Goal: Information Seeking & Learning: Check status

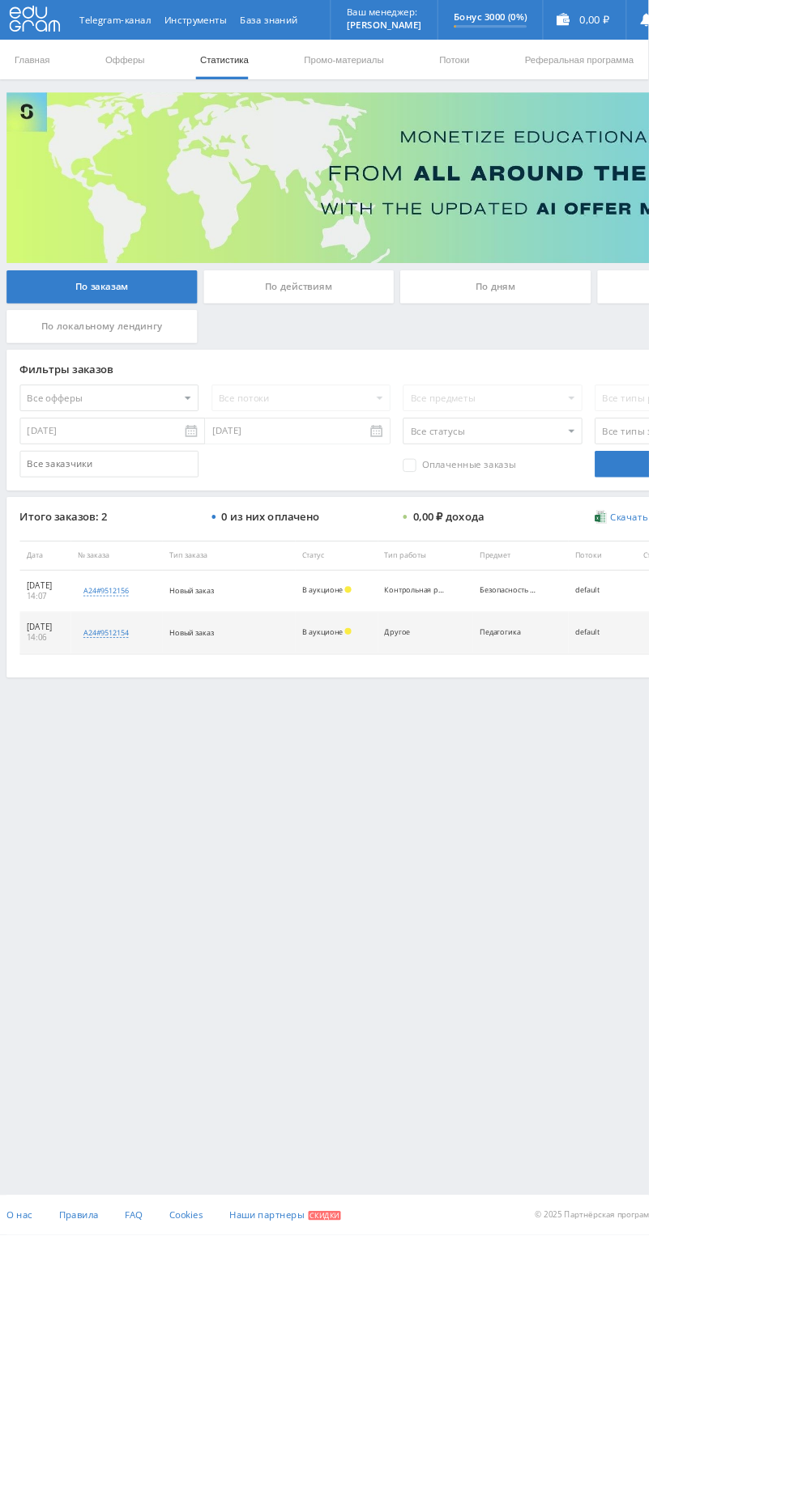
click at [654, 358] on div "По дням" at bounding box center [607, 351] width 233 height 40
click at [0, 0] on input "По дням" at bounding box center [0, 0] width 0 height 0
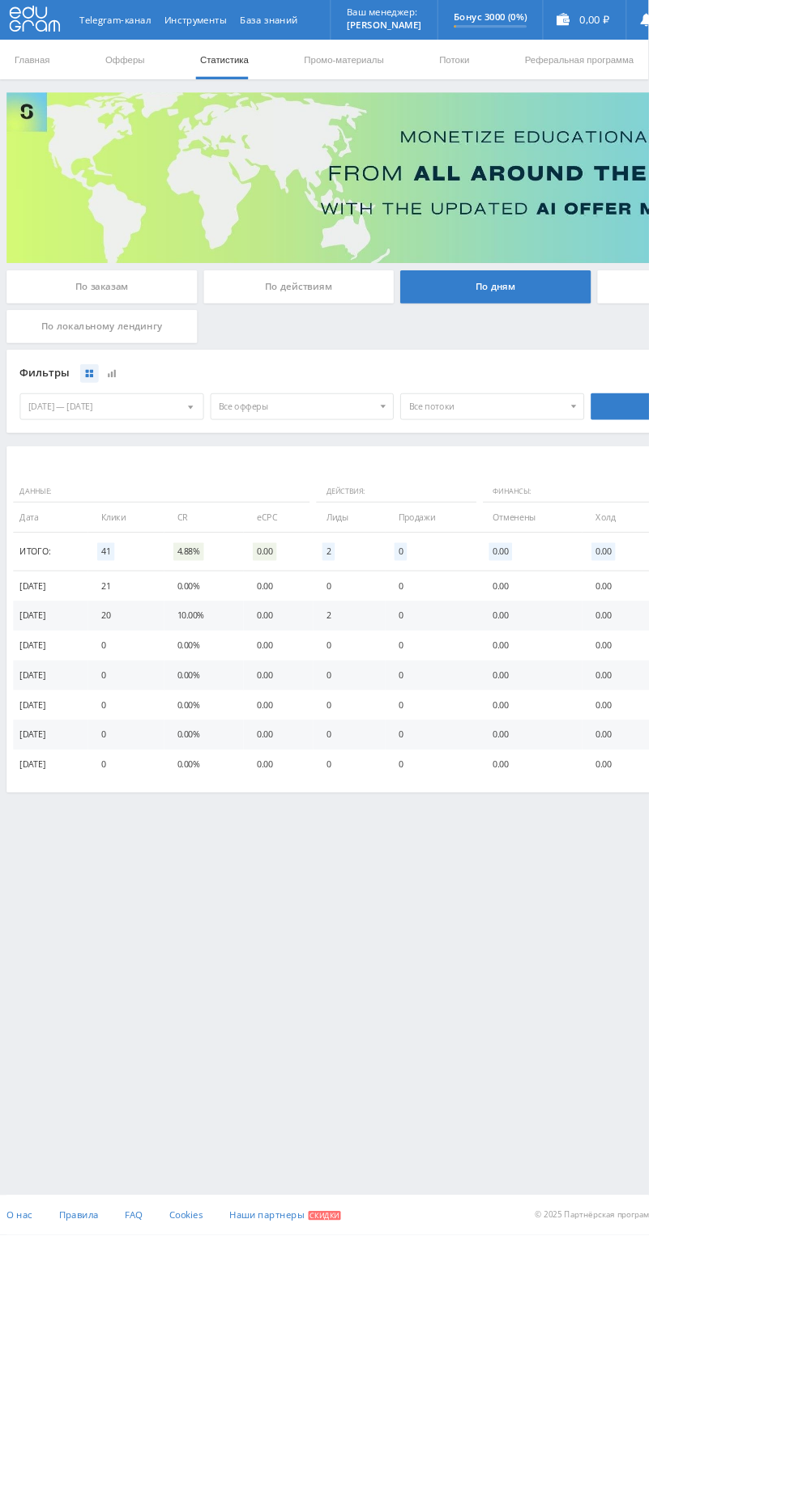
click at [552, 1026] on div "Telegram-канал Инструменты База знаний Ваш менеджер: Alex Alex Online @edugram_…" at bounding box center [397, 529] width 794 height 1060
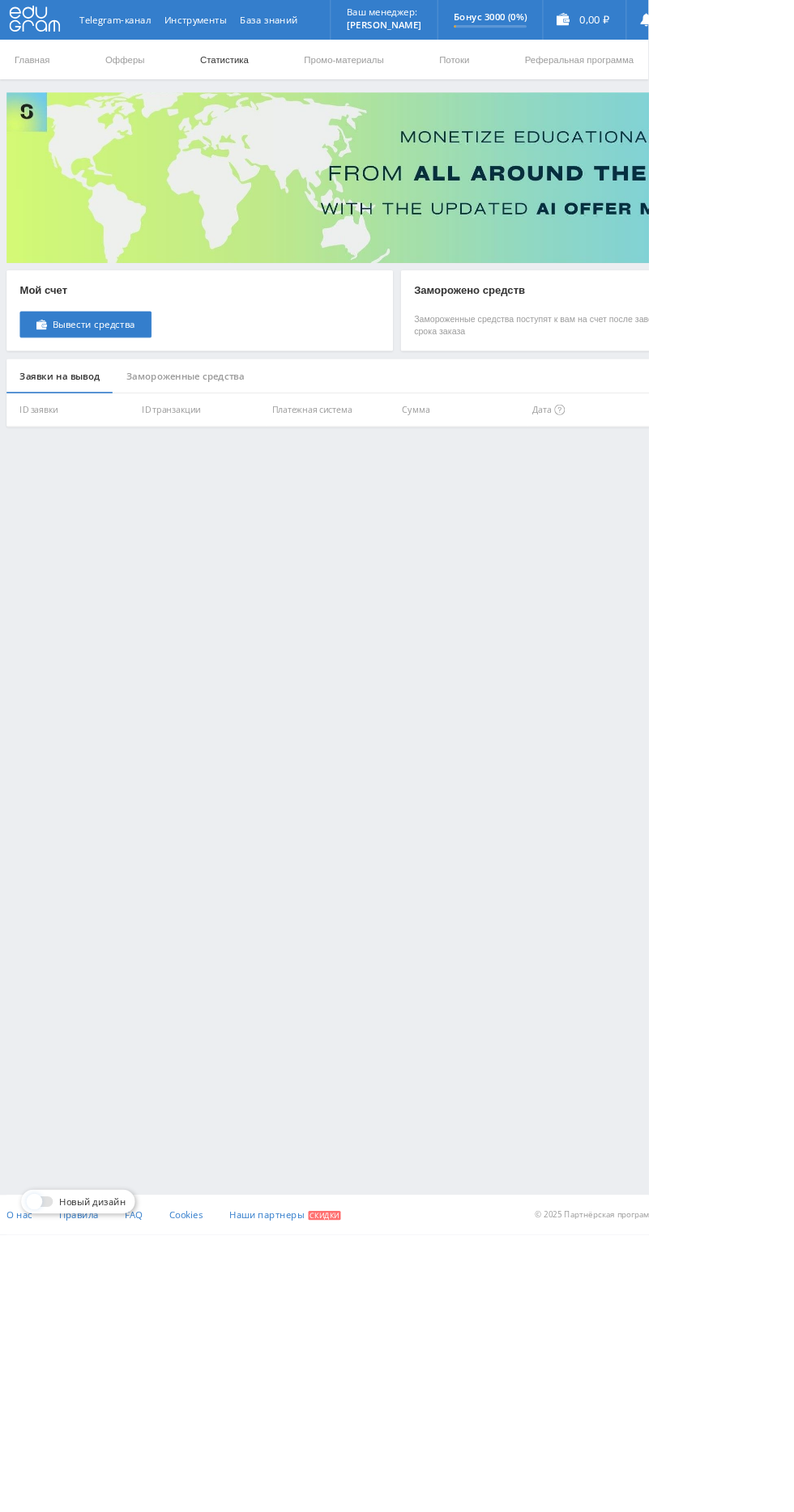
click at [279, 91] on link "Статистика" at bounding box center [275, 74] width 63 height 49
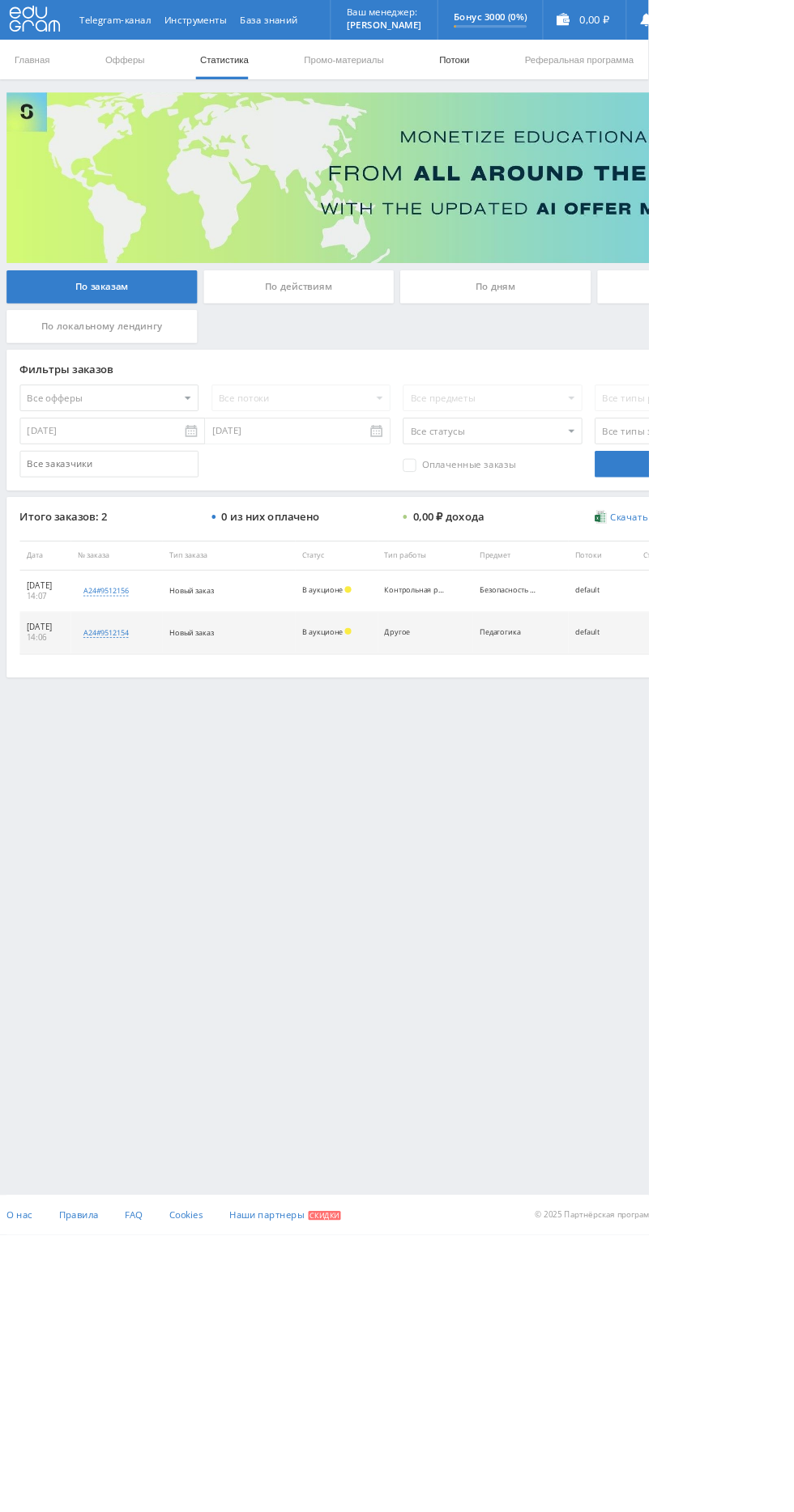
click at [539, 72] on link "Потоки" at bounding box center [557, 74] width 40 height 49
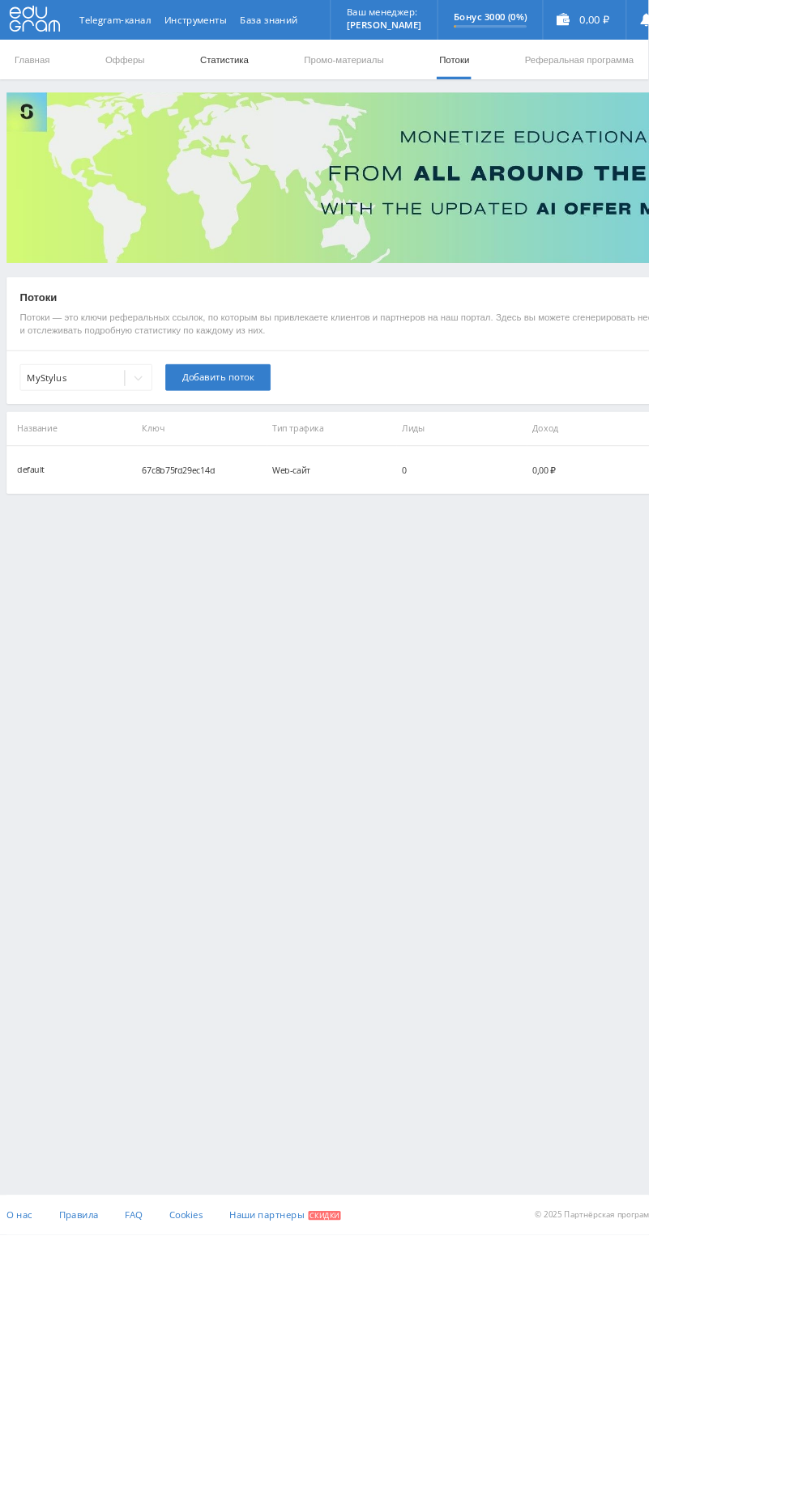
click at [277, 72] on link "Статистика" at bounding box center [275, 74] width 63 height 49
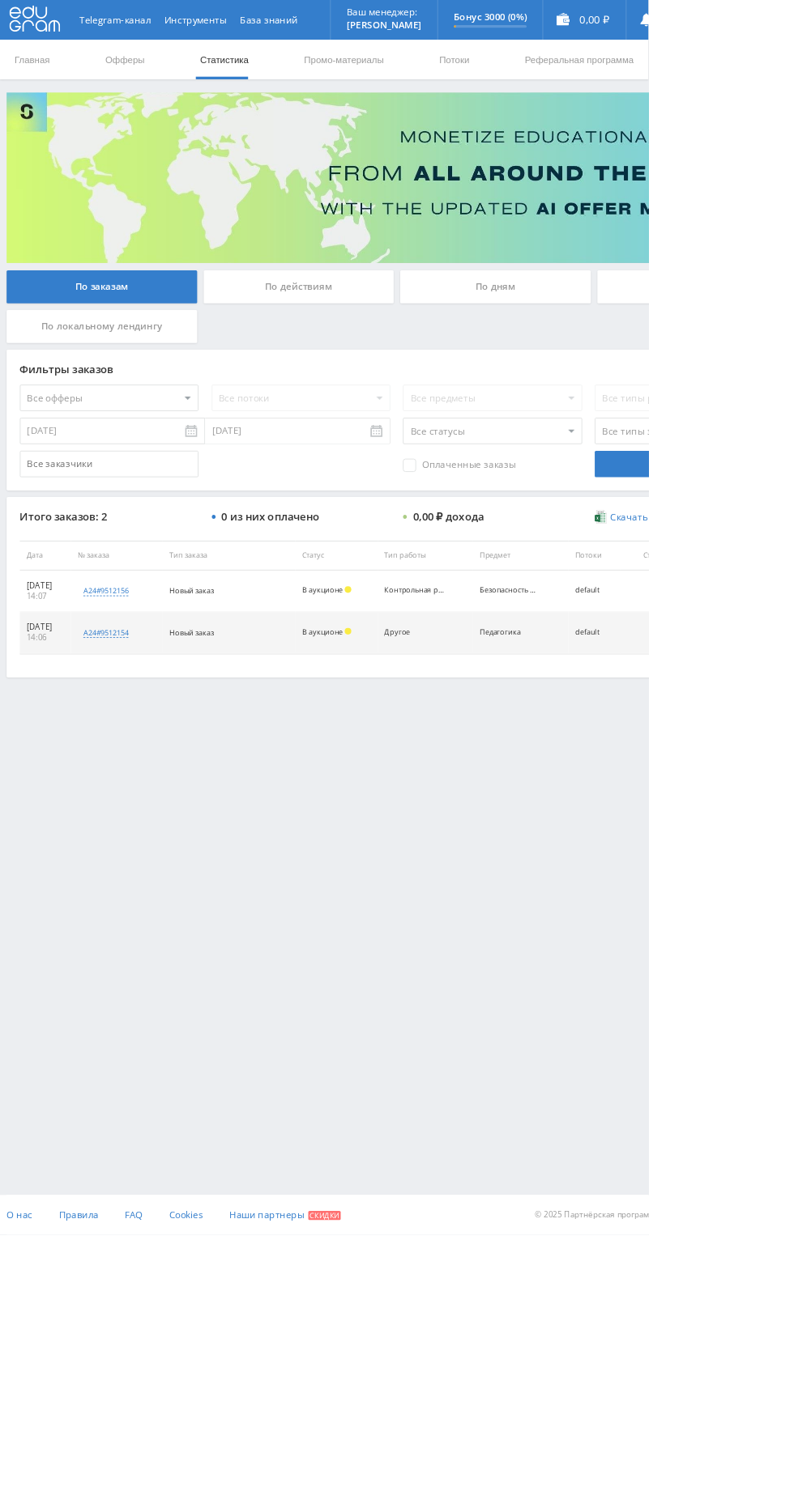
click at [418, 355] on div "По действиям" at bounding box center [366, 351] width 233 height 40
click at [0, 0] on input "По действиям" at bounding box center [0, 0] width 0 height 0
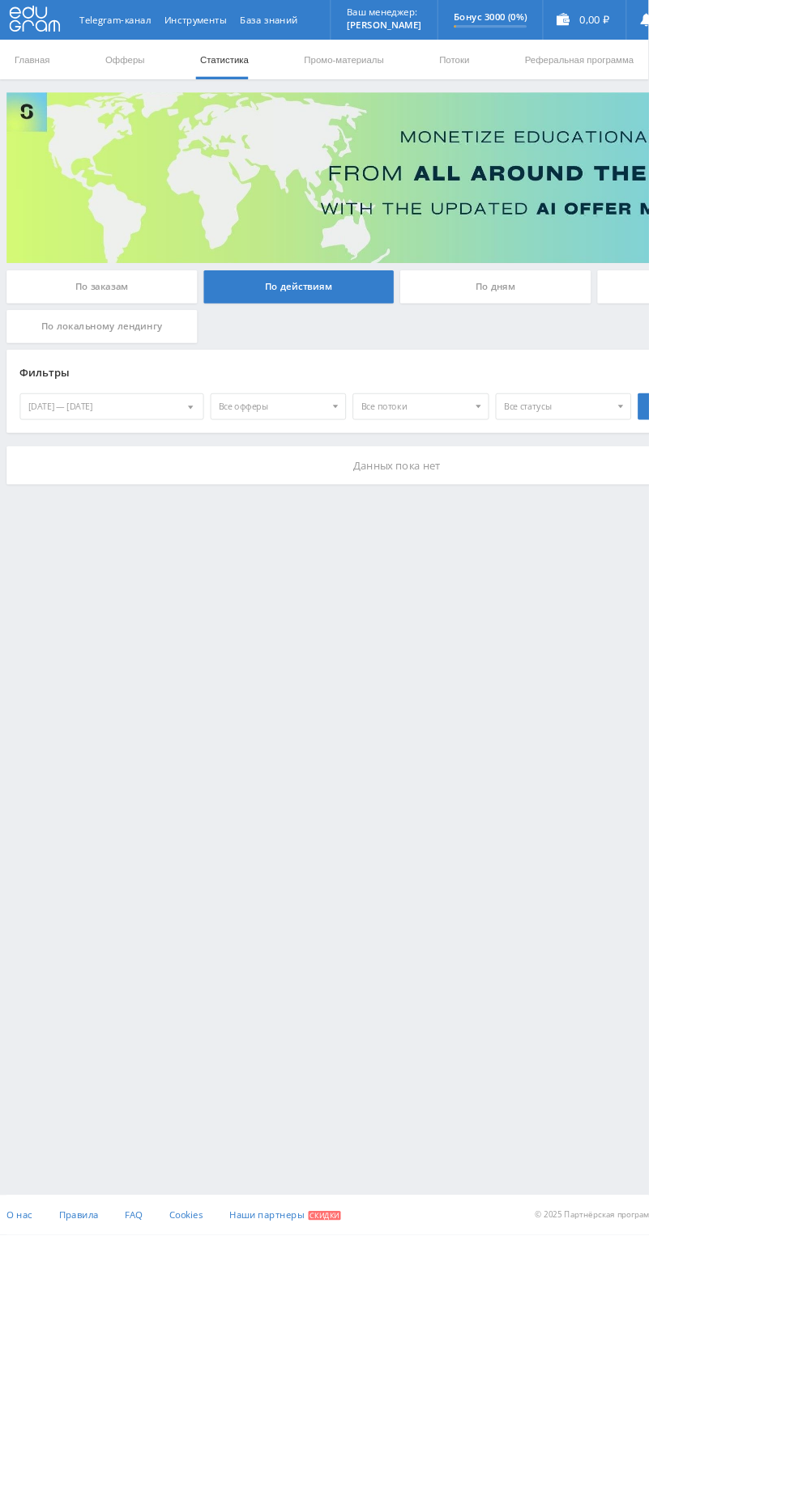
click at [670, 332] on div "По дням" at bounding box center [607, 351] width 233 height 40
click at [0, 0] on input "По дням" at bounding box center [0, 0] width 0 height 0
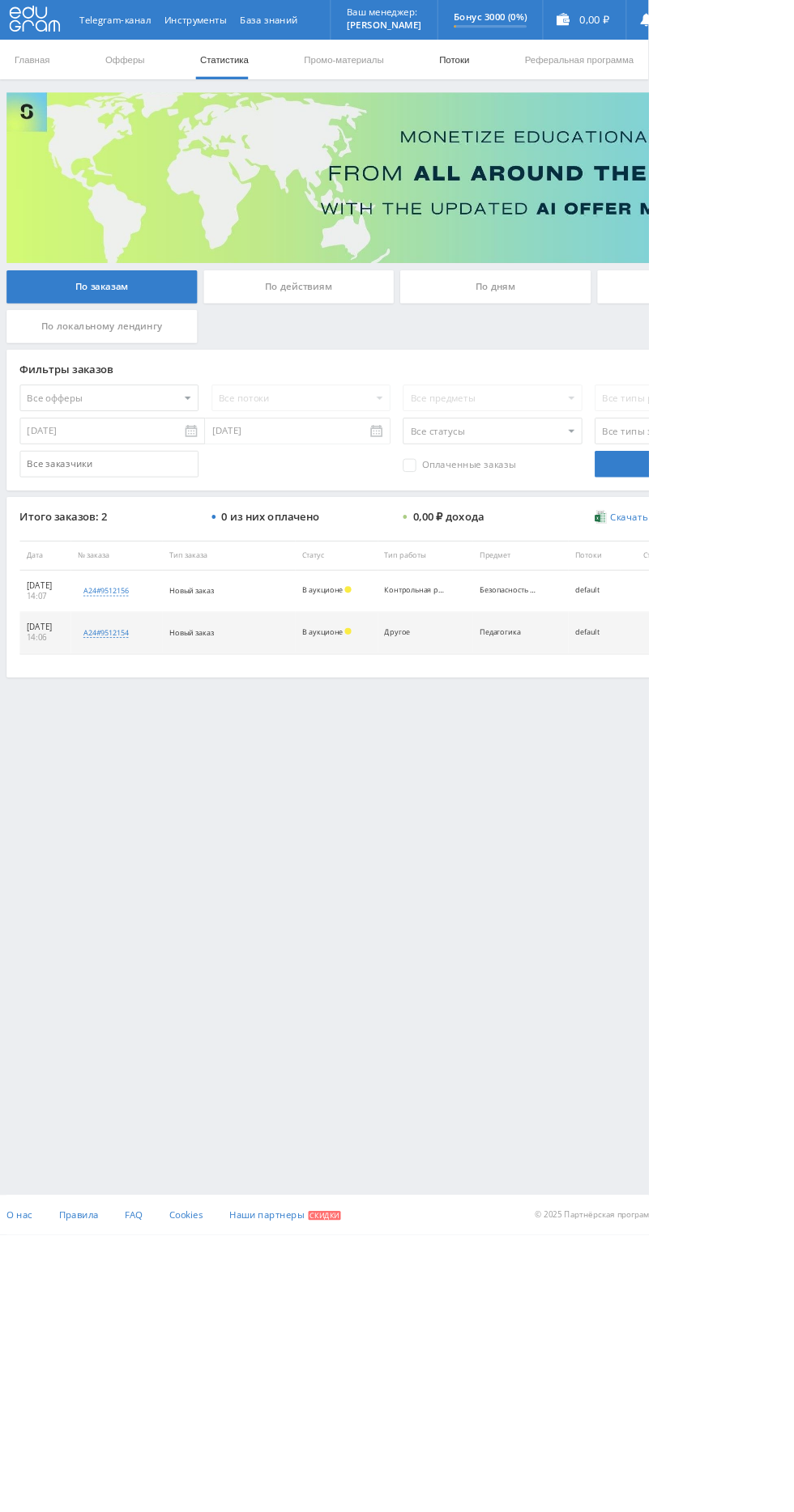
click at [548, 86] on link "Потоки" at bounding box center [557, 74] width 40 height 49
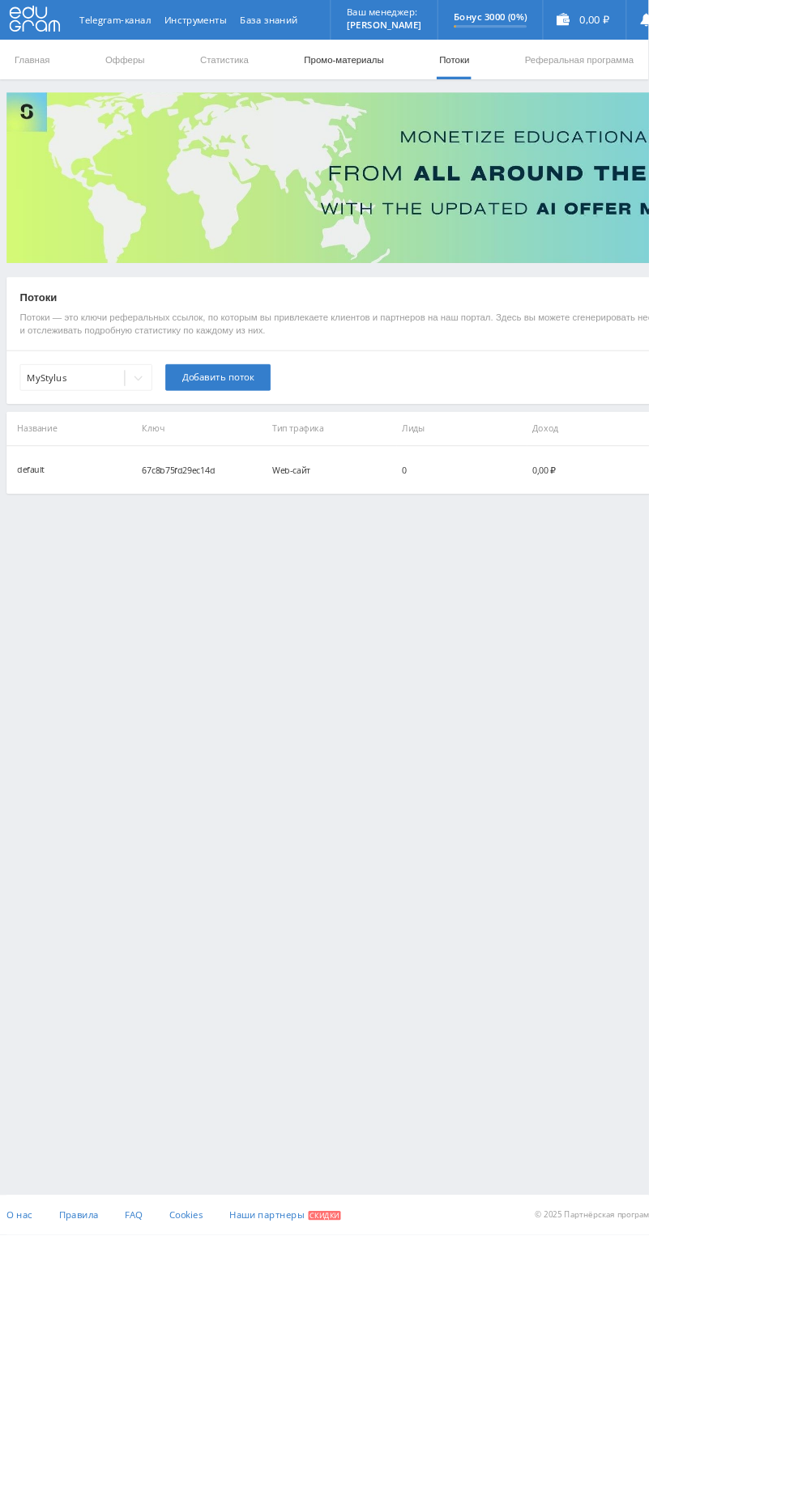
click at [460, 79] on link "Промо-материалы" at bounding box center [421, 74] width 101 height 49
select select "1"
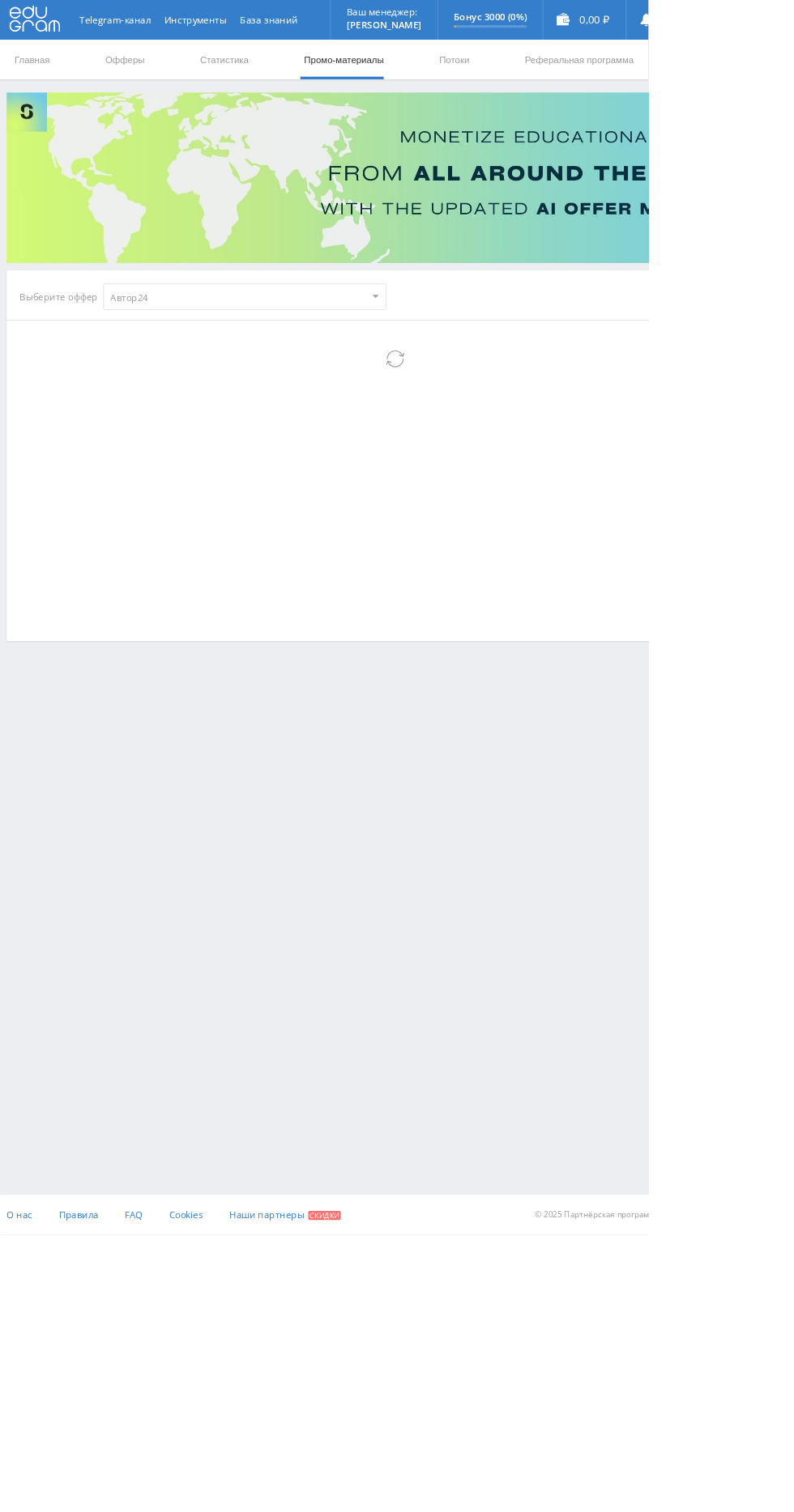
select select "1"
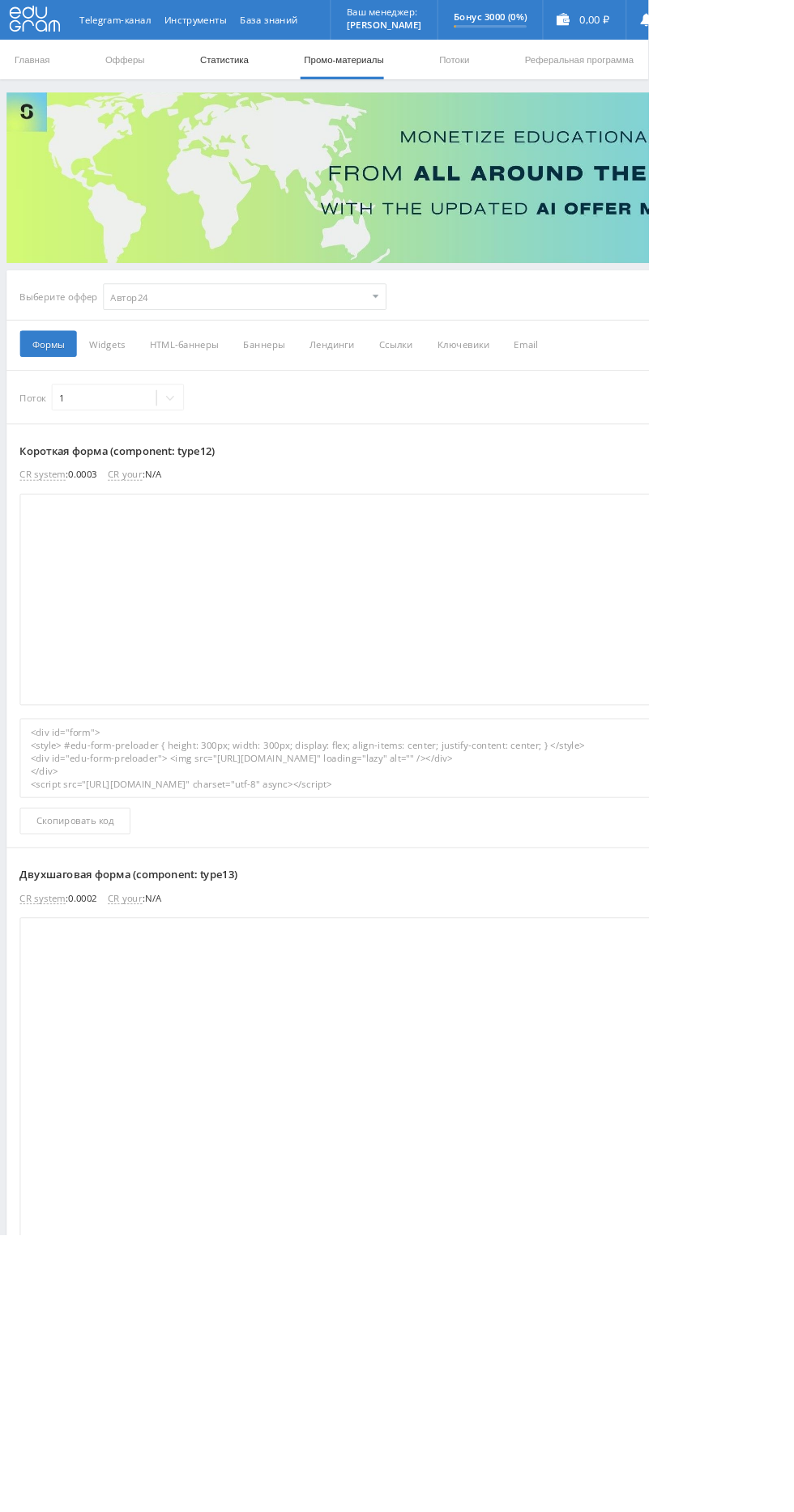
click at [285, 88] on link "Статистика" at bounding box center [275, 74] width 63 height 49
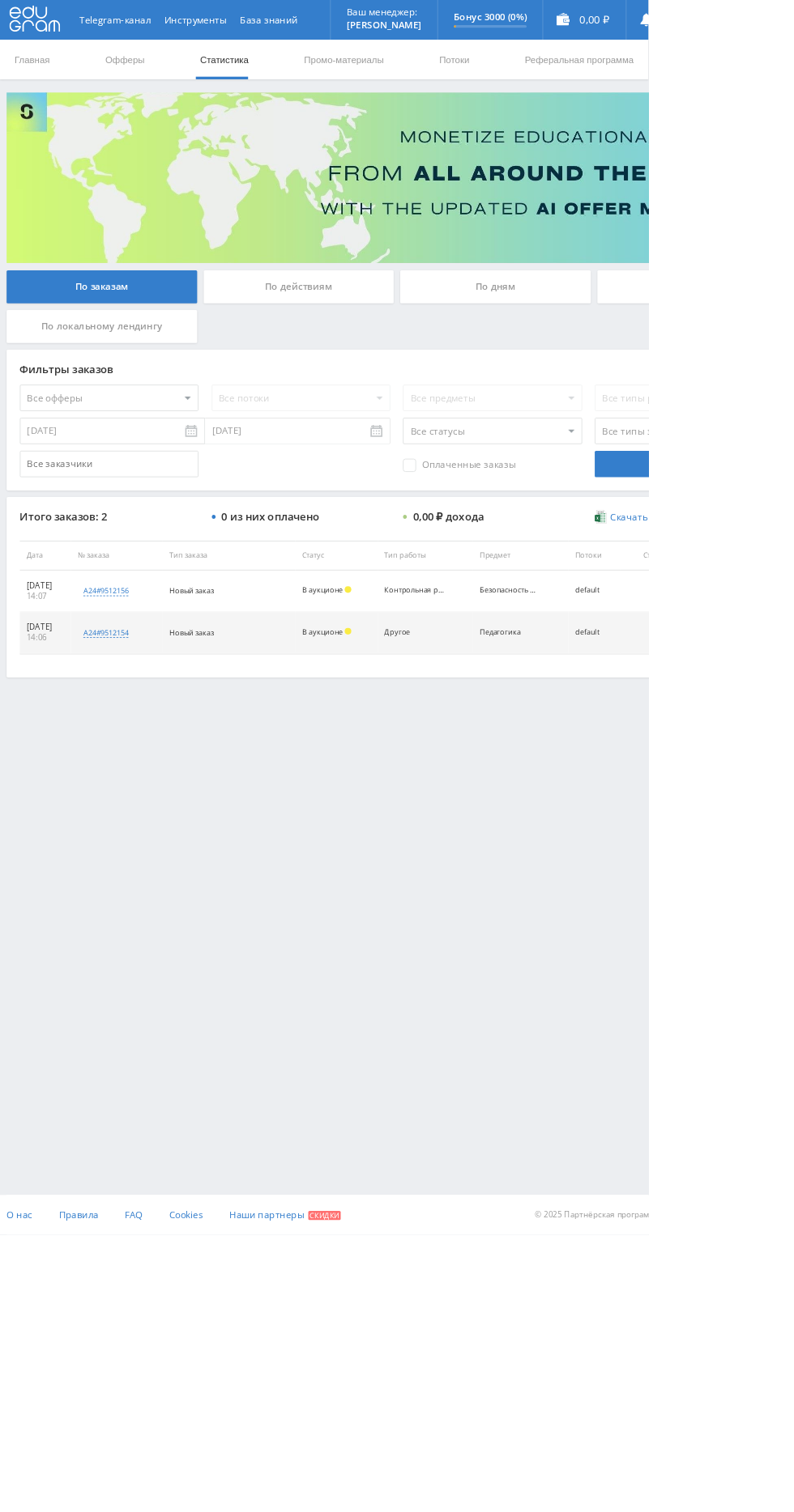
click at [0, 0] on input "По офферам" at bounding box center [0, 0] width 0 height 0
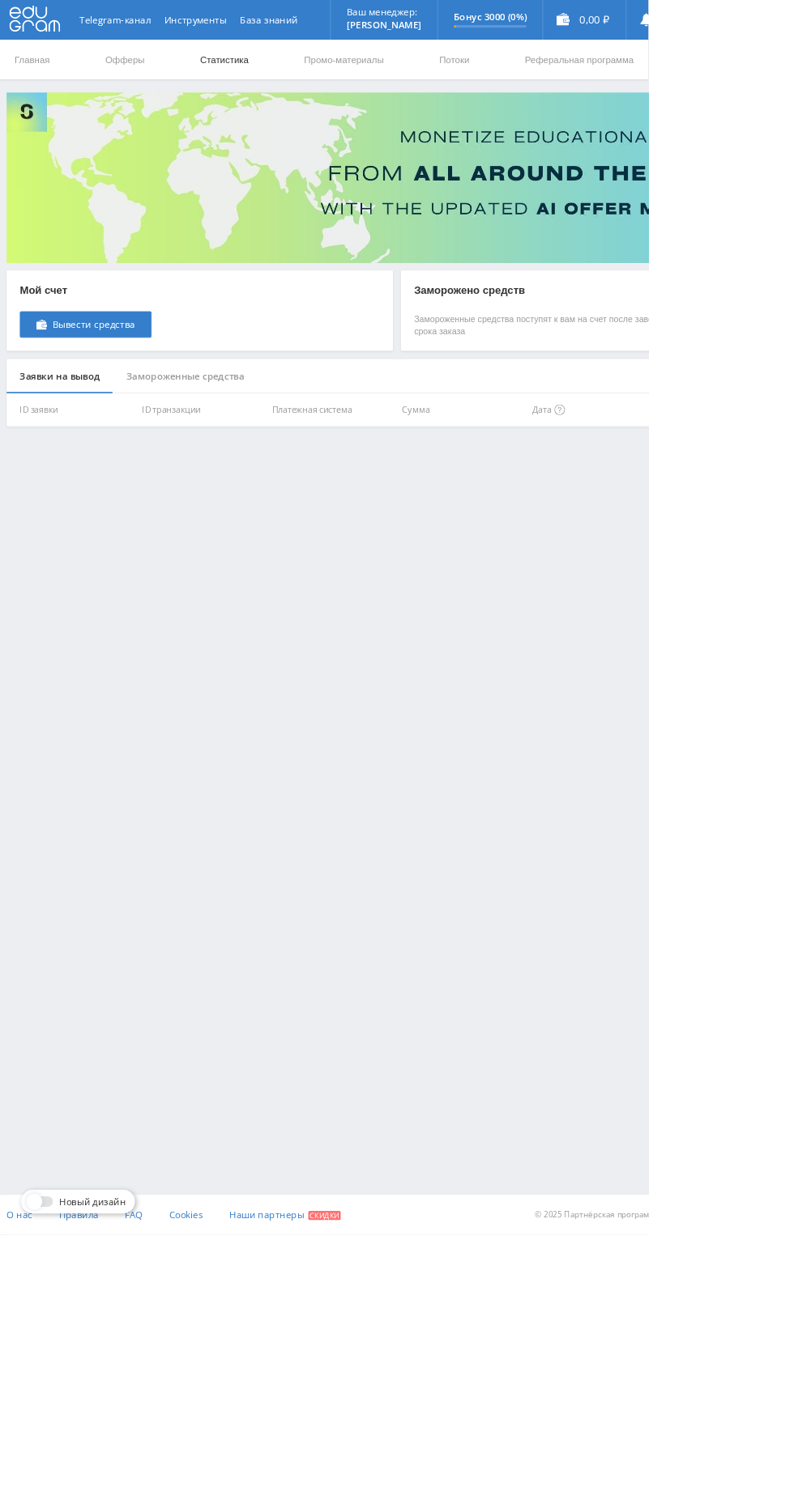
click at [264, 72] on link "Статистика" at bounding box center [275, 74] width 63 height 49
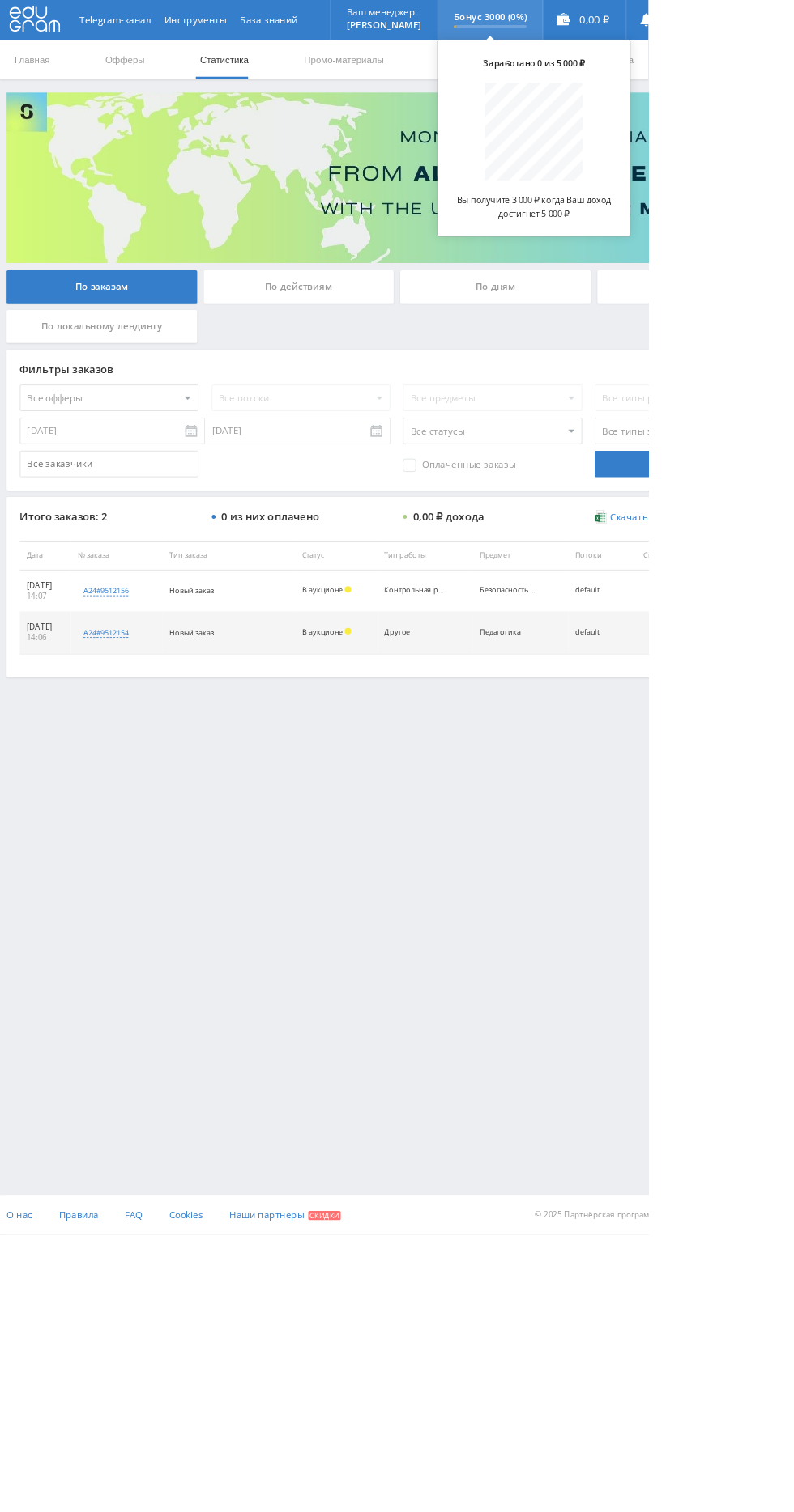
click at [587, 40] on div "Бонус 3000 (0%)" at bounding box center [601, 24] width 128 height 49
click at [638, 18] on p "Бонус 3000 (0%)" at bounding box center [601, 21] width 89 height 13
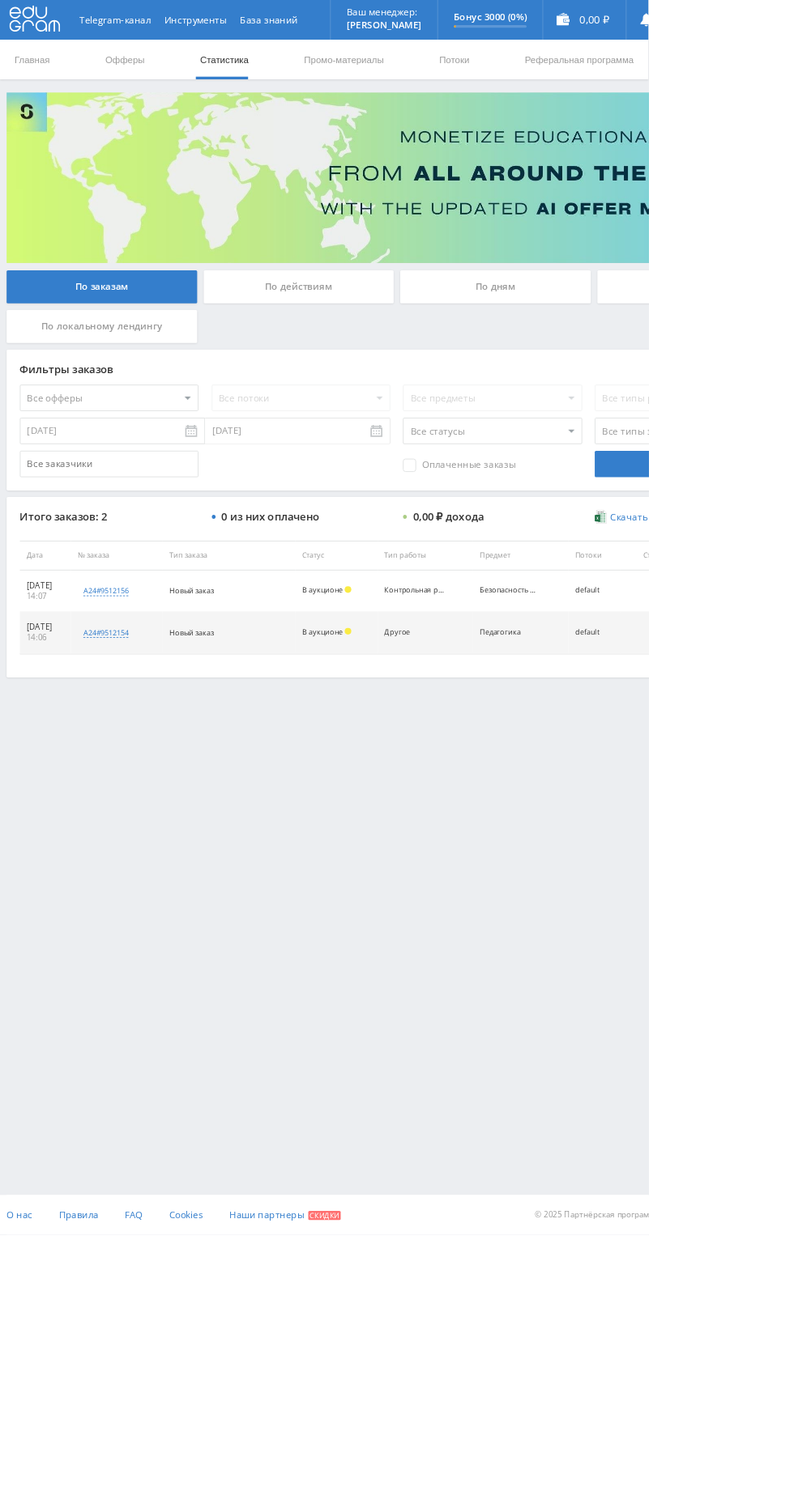
click at [638, 1092] on div "Telegram-канал Инструменты База знаний Ваш менеджер: [PERSON_NAME] Alex Online …" at bounding box center [397, 756] width 794 height 1512
click at [552, 73] on link "Потоки" at bounding box center [557, 74] width 40 height 49
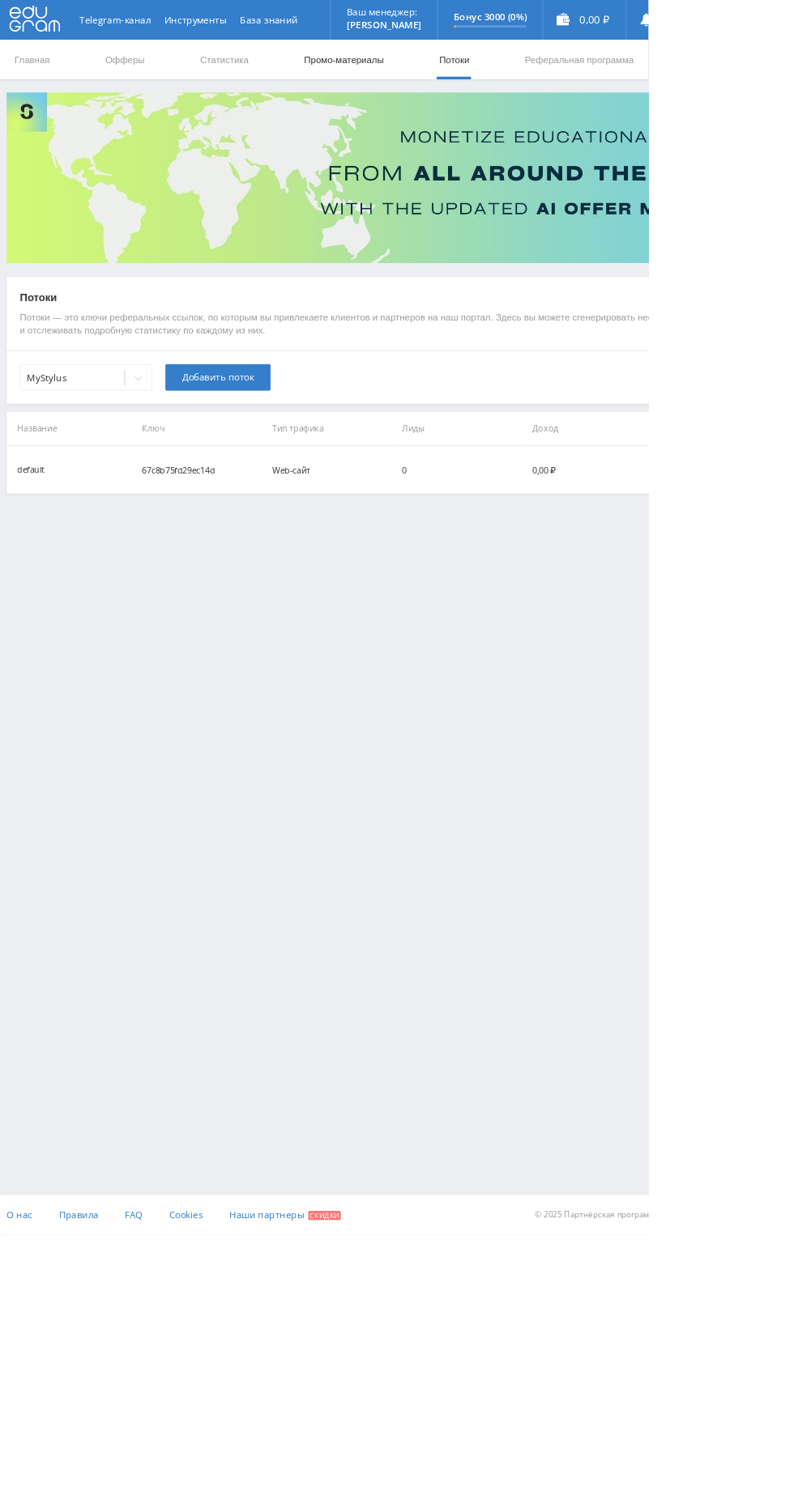
click at [450, 72] on link "Промо-материалы" at bounding box center [421, 74] width 101 height 49
select select "1"
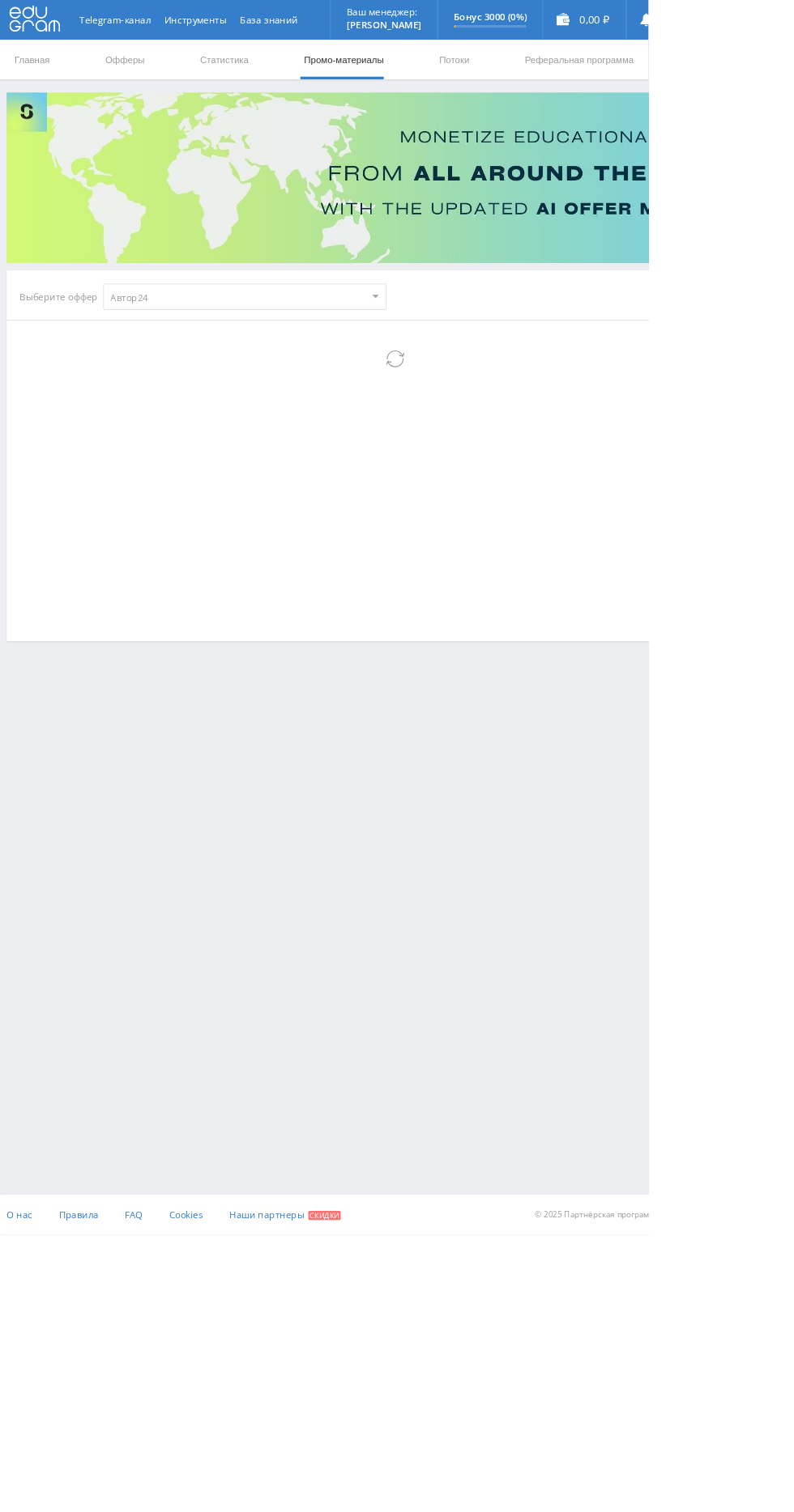
select select "1"
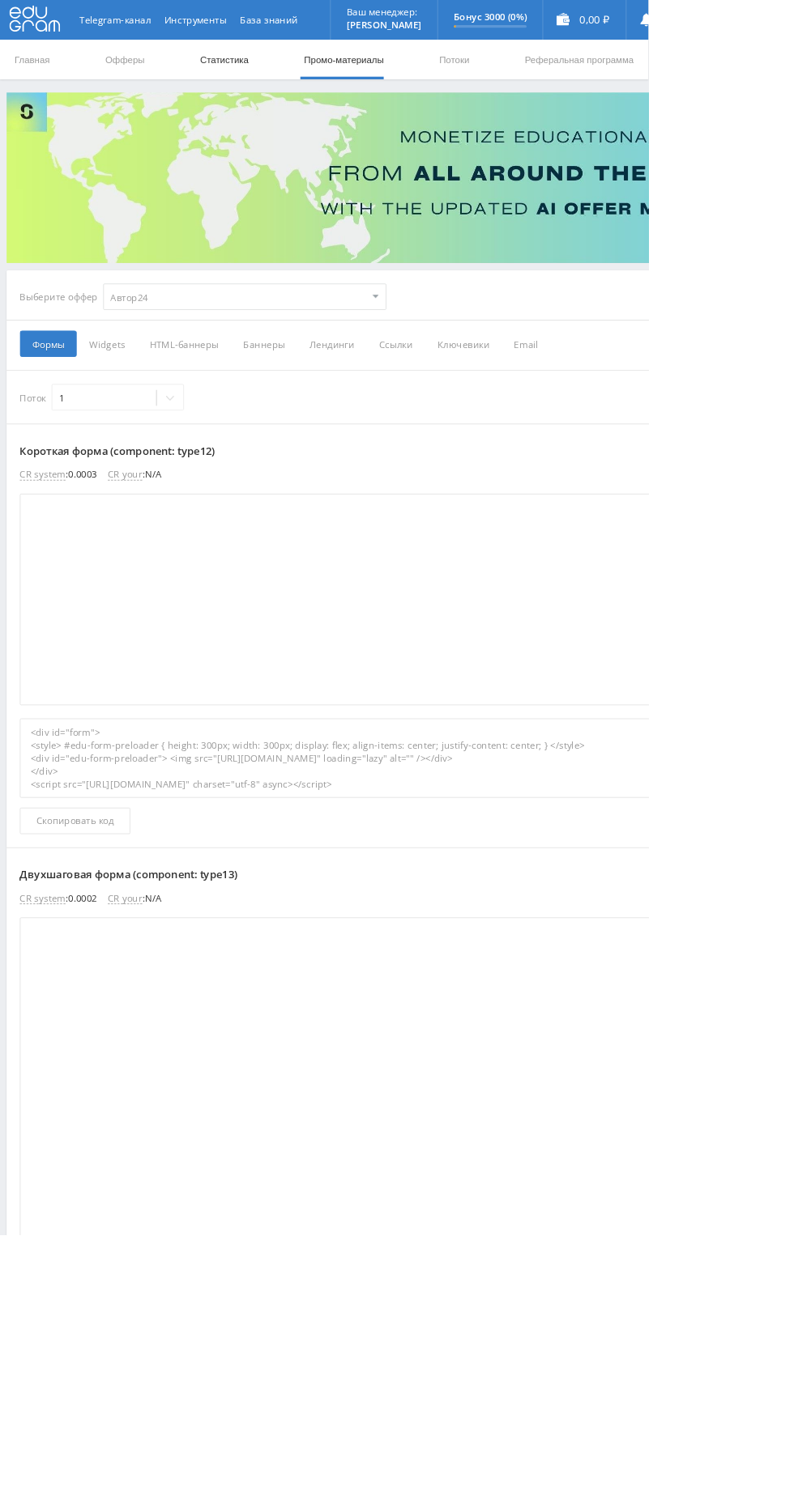
click at [292, 87] on link "Статистика" at bounding box center [275, 74] width 63 height 49
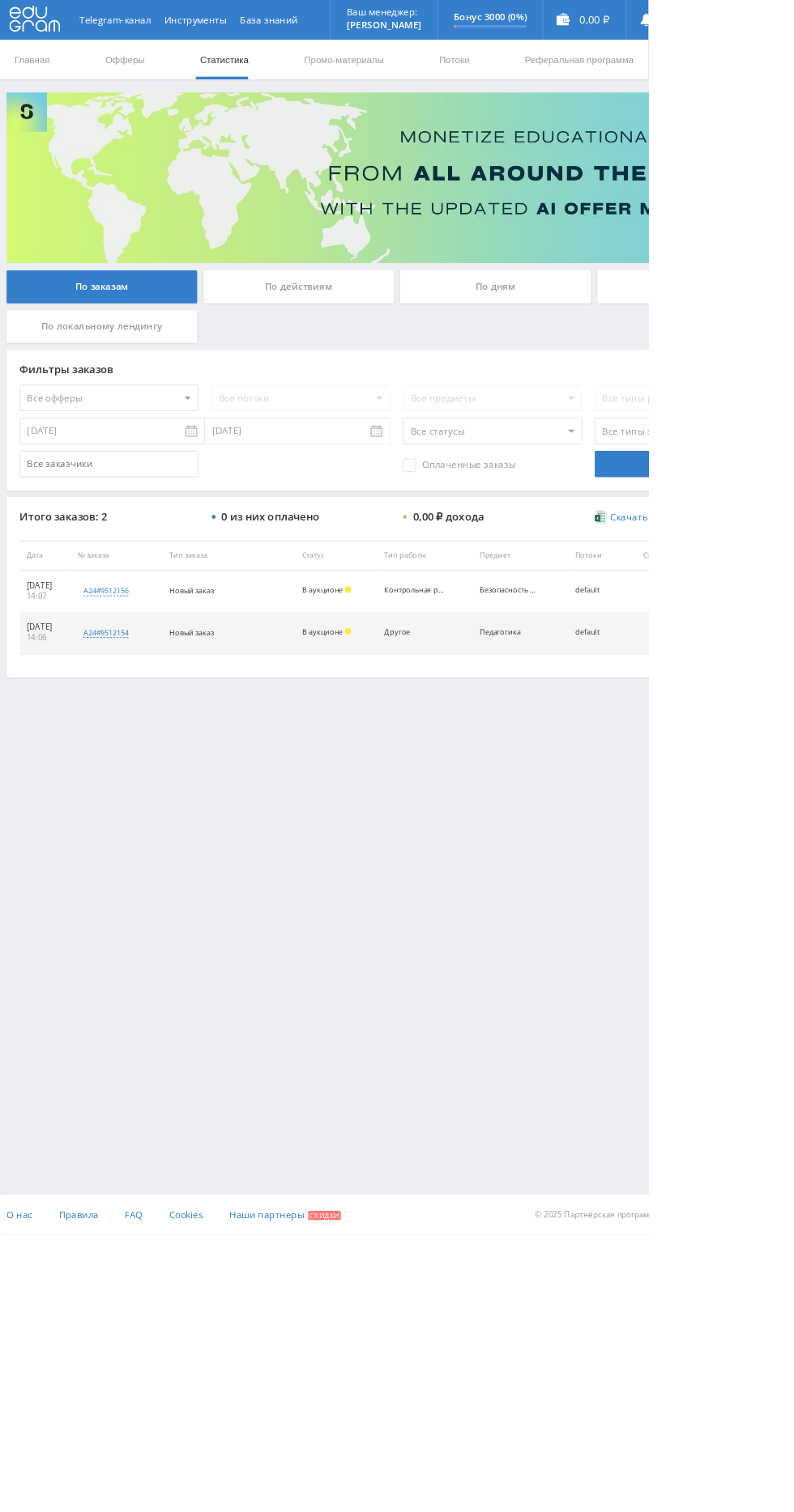
click at [383, 351] on div "По действиям" at bounding box center [366, 351] width 233 height 40
click at [0, 0] on input "По действиям" at bounding box center [0, 0] width 0 height 0
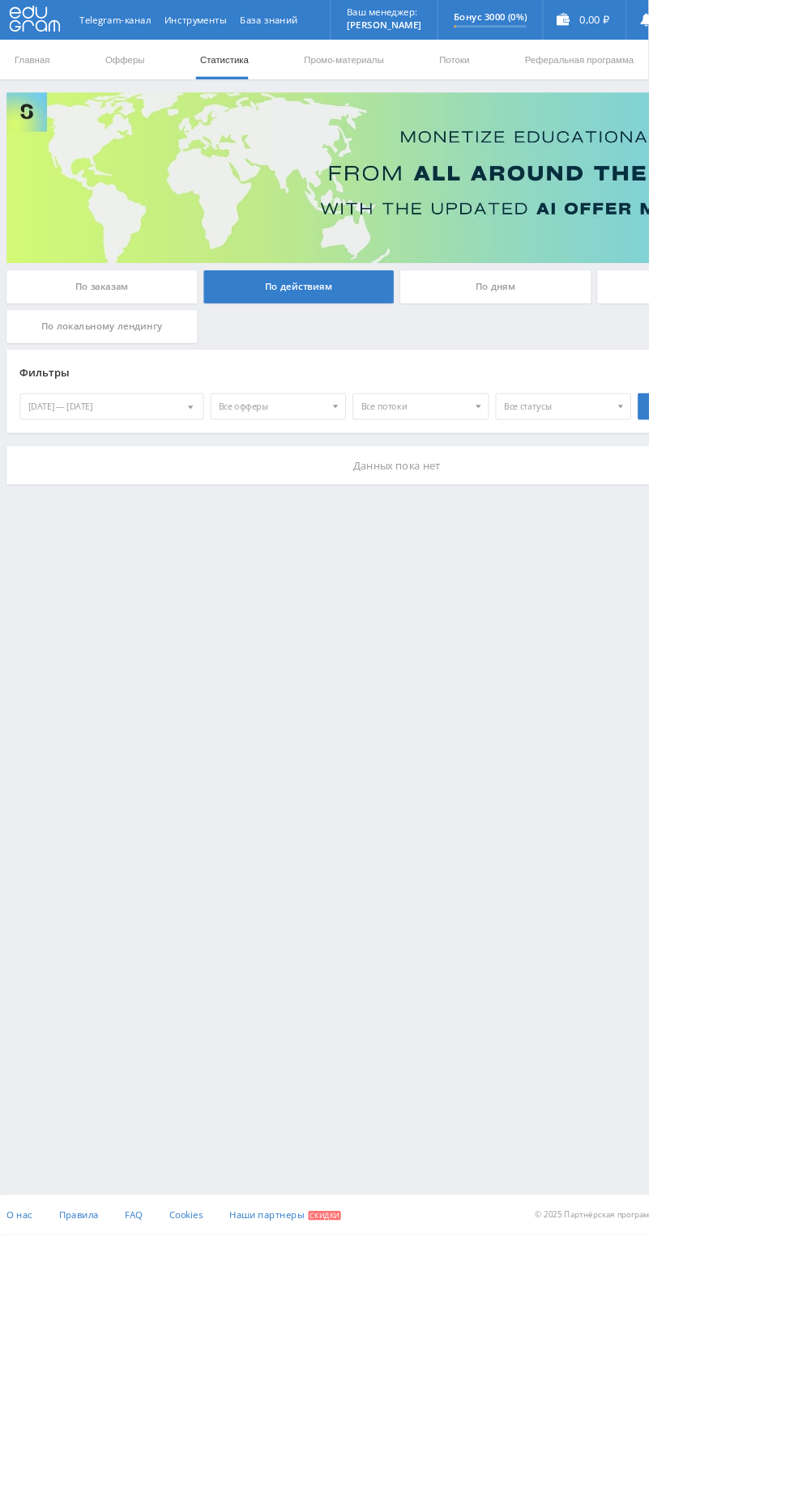
click at [618, 331] on div "По дням" at bounding box center [607, 351] width 233 height 40
click at [0, 0] on input "По дням" at bounding box center [0, 0] width 0 height 0
